Goal: Task Accomplishment & Management: Manage account settings

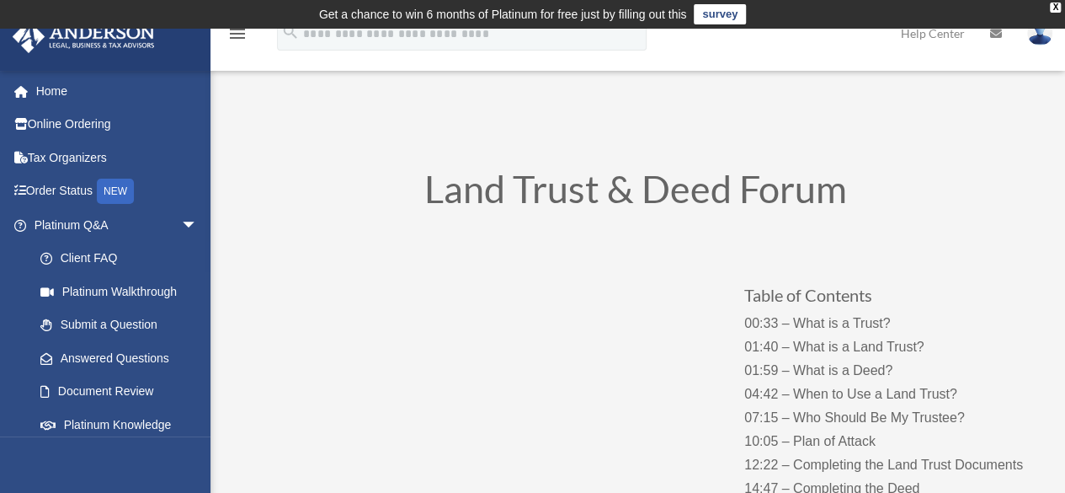
click at [1039, 32] on img at bounding box center [1039, 33] width 25 height 24
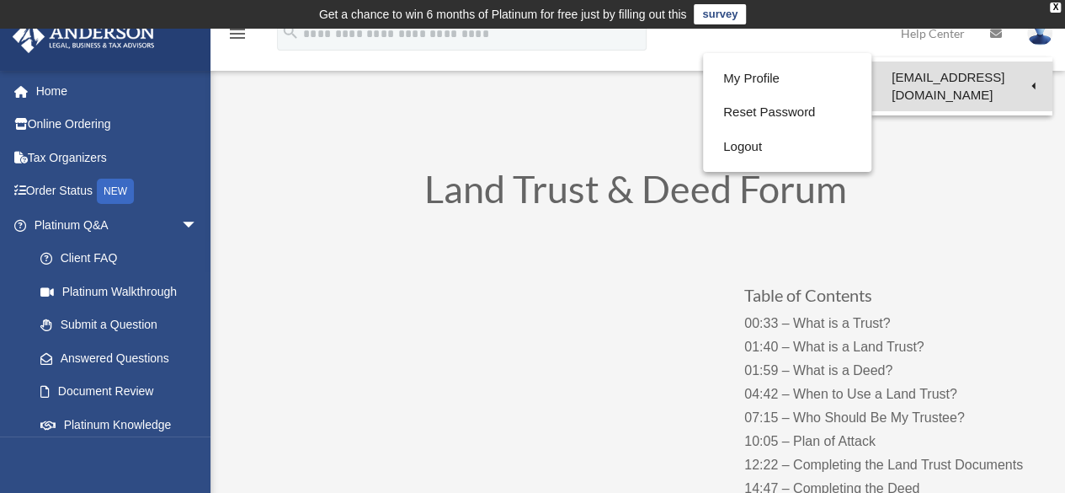
click at [899, 78] on link "[EMAIL_ADDRESS][DOMAIN_NAME]" at bounding box center [962, 86] width 181 height 50
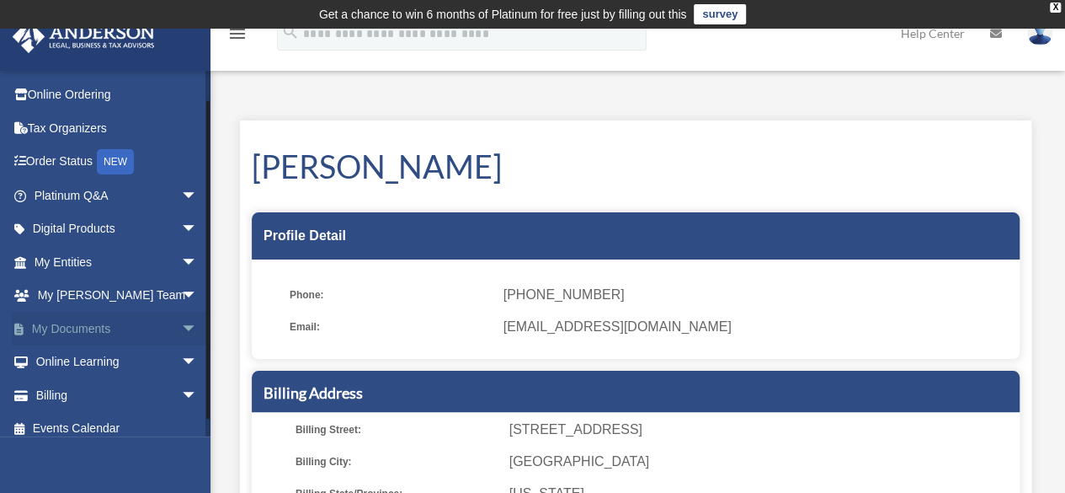
scroll to position [41, 0]
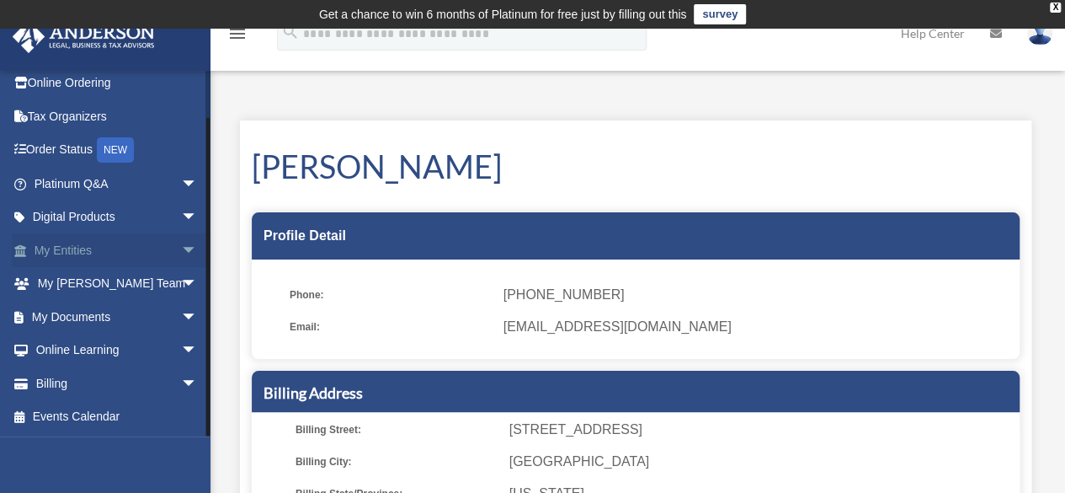
click at [181, 245] on span "arrow_drop_down" at bounding box center [198, 250] width 34 height 35
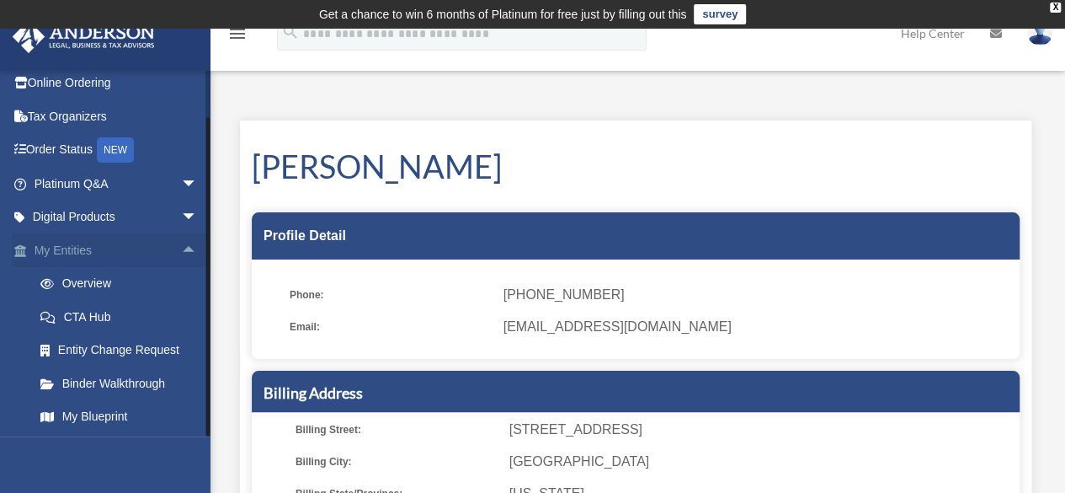
click at [80, 255] on link "My Entities arrow_drop_up" at bounding box center [117, 250] width 211 height 34
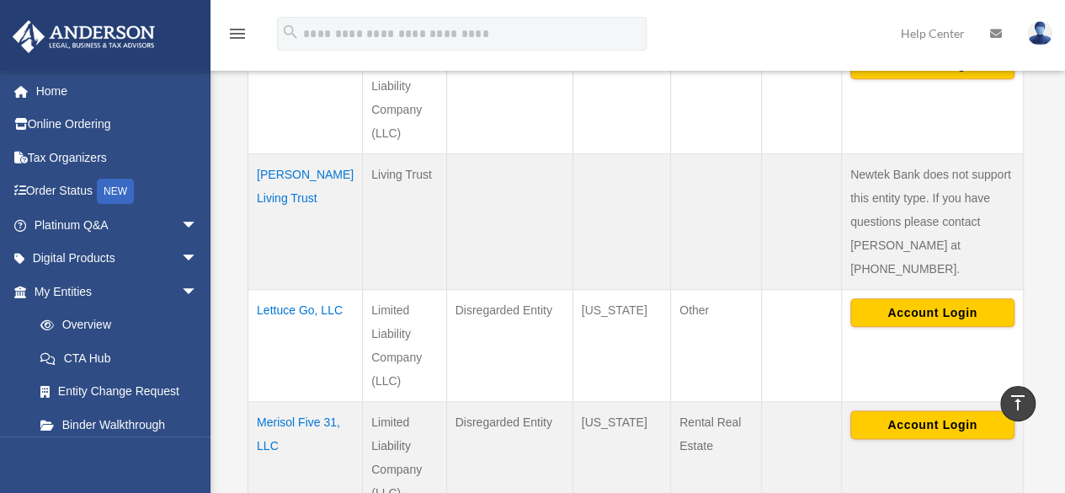
scroll to position [842, 0]
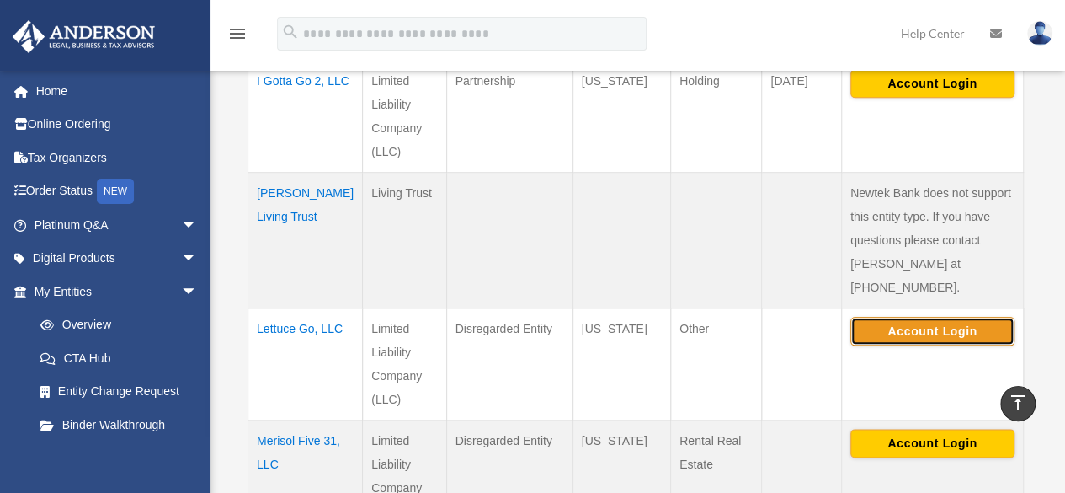
click at [928, 317] on button "Account Login" at bounding box center [933, 331] width 164 height 29
